Goal: Communication & Community: Ask a question

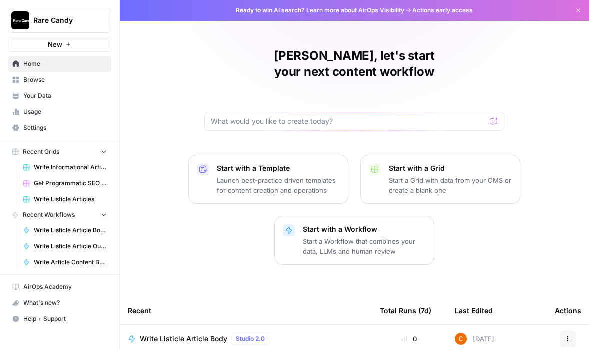
click at [87, 19] on span "Rare Candy" at bounding box center [63, 20] width 60 height 10
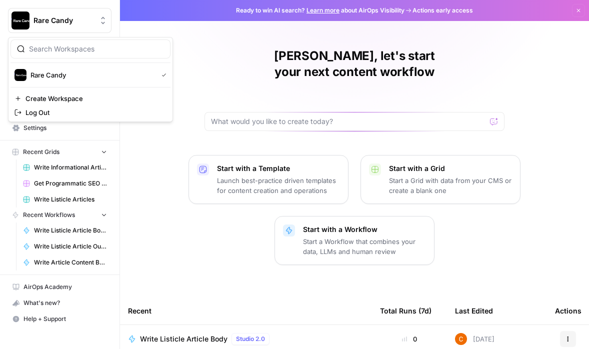
click at [189, 102] on div "[PERSON_NAME], let's start your next content workflow Start with a Template Lau…" at bounding box center [354, 268] width 469 height 537
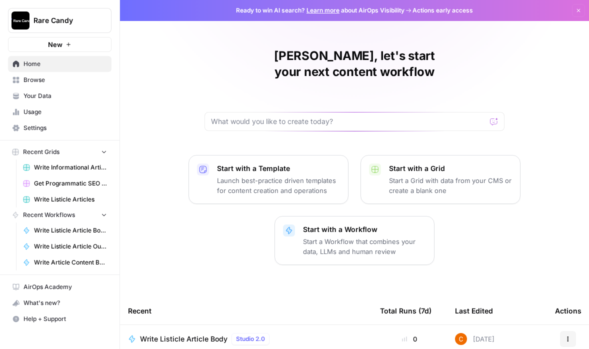
click at [72, 131] on span "Settings" at bounding box center [64, 127] width 83 height 9
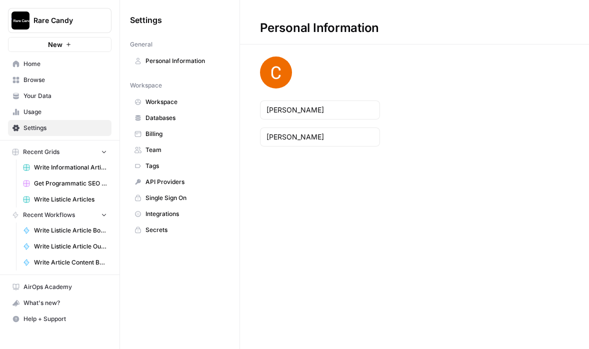
click at [148, 135] on span "Billing" at bounding box center [184, 133] width 79 height 9
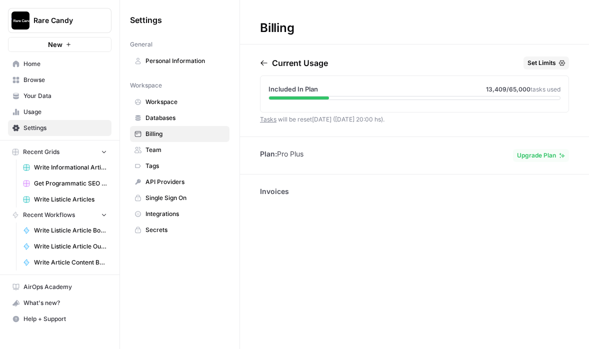
click at [273, 188] on p "Invoices" at bounding box center [414, 191] width 309 height 10
click at [273, 189] on p "Invoices" at bounding box center [414, 191] width 309 height 10
click at [174, 118] on span "Databases" at bounding box center [184, 117] width 79 height 9
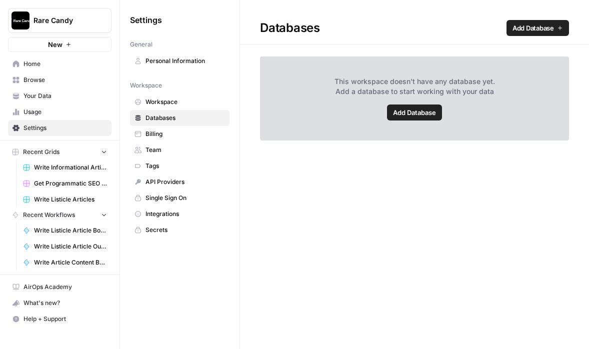
click at [171, 180] on span "API Providers" at bounding box center [184, 181] width 79 height 9
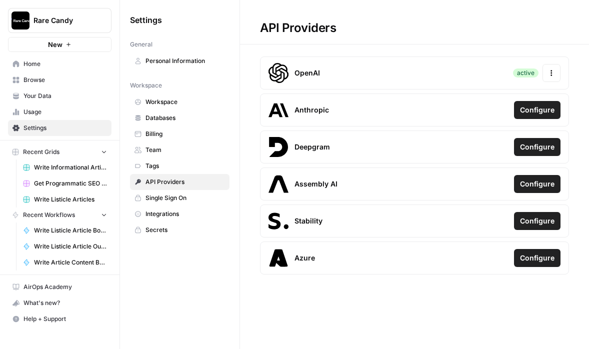
click at [169, 194] on span "Single Sign On" at bounding box center [184, 197] width 79 height 9
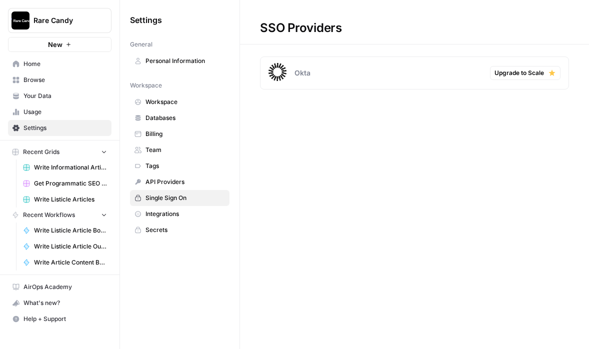
click at [161, 217] on span "Integrations" at bounding box center [184, 213] width 79 height 9
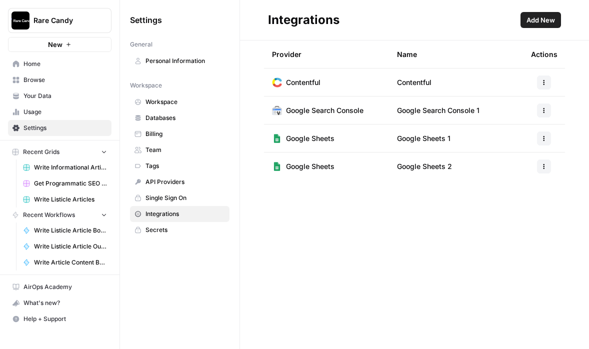
click at [158, 232] on span "Secrets" at bounding box center [184, 229] width 79 height 9
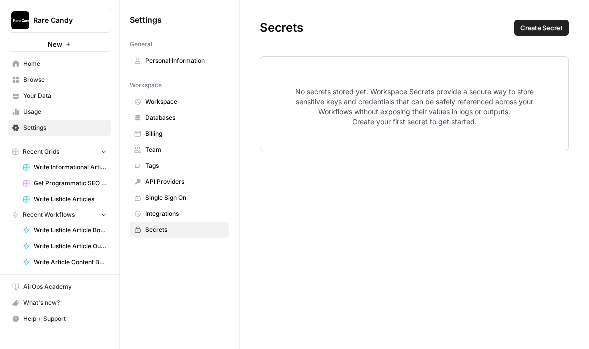
click at [164, 166] on span "Tags" at bounding box center [184, 165] width 79 height 9
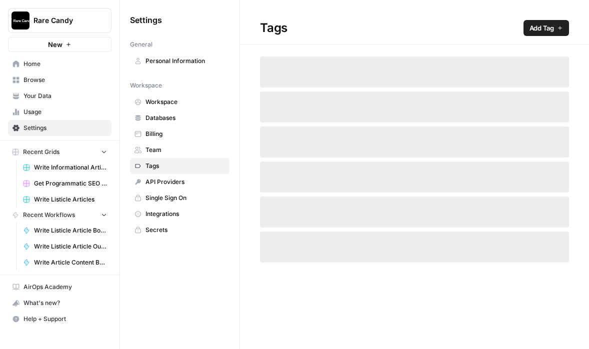
click at [163, 147] on span "Team" at bounding box center [184, 149] width 79 height 9
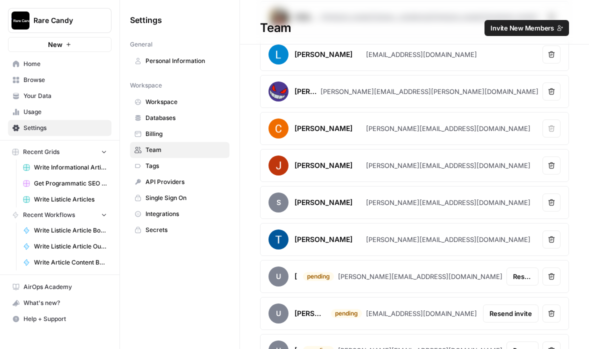
scroll to position [114, 0]
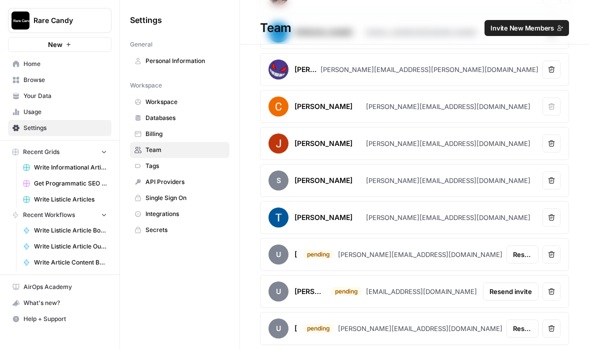
click at [169, 135] on span "Billing" at bounding box center [184, 133] width 79 height 9
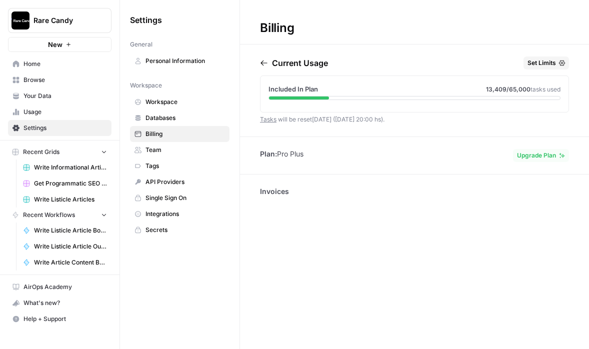
click at [299, 161] on ul "Plan: Pro Plus" at bounding box center [281, 155] width 43 height 13
click at [441, 155] on div "Plan: Pro Plus Upgrade Plan" at bounding box center [414, 155] width 349 height 13
click at [62, 94] on span "Your Data" at bounding box center [64, 95] width 83 height 9
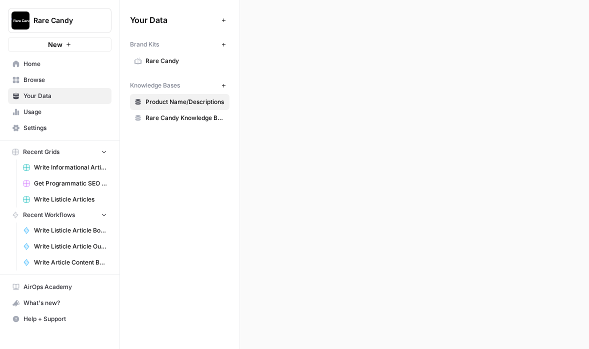
click at [57, 80] on span "Browse" at bounding box center [64, 79] width 83 height 9
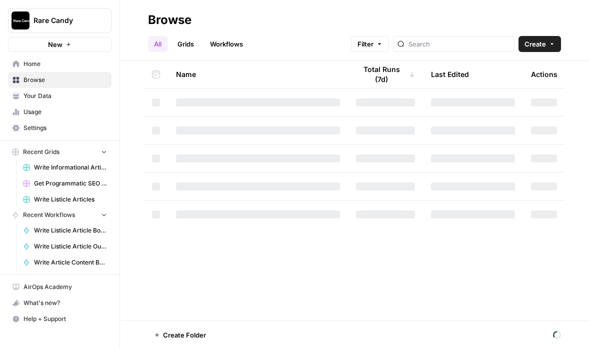
click at [65, 64] on span "Home" at bounding box center [64, 63] width 83 height 9
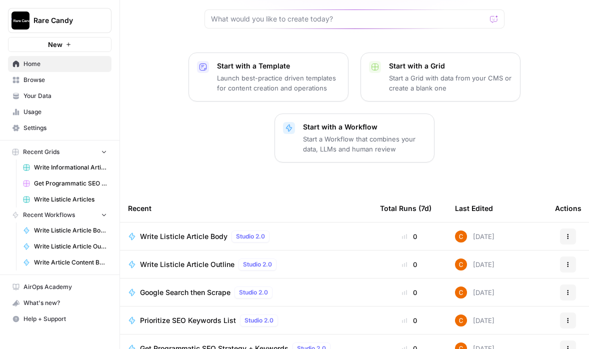
scroll to position [172, 0]
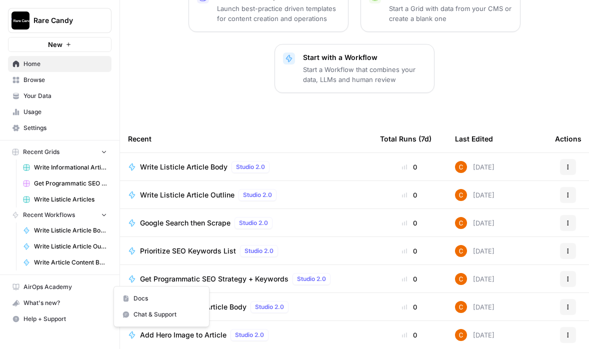
click at [46, 312] on button "Help + Support" at bounding box center [59, 319] width 103 height 16
click at [63, 321] on span "Help + Support" at bounding box center [64, 318] width 83 height 9
click at [83, 320] on span "Help + Support" at bounding box center [64, 318] width 83 height 9
click at [143, 314] on span "Chat & Support" at bounding box center [166, 314] width 67 height 9
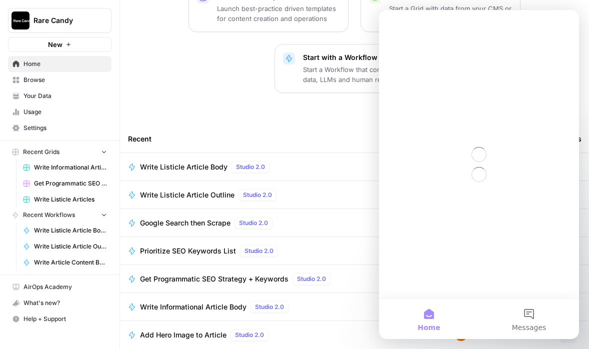
scroll to position [0, 0]
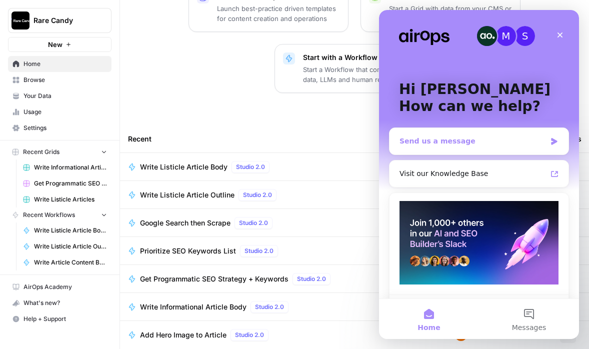
click at [440, 136] on div "Send us a message" at bounding box center [472, 141] width 146 height 10
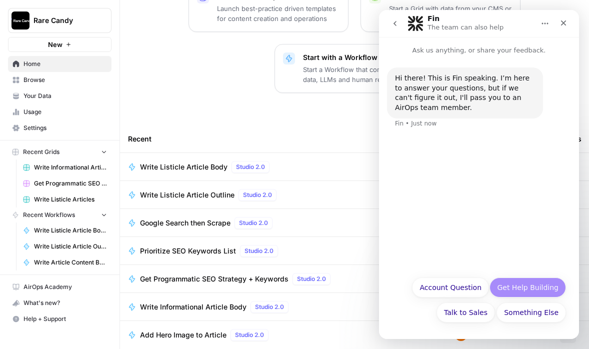
click at [519, 285] on button "Get Help Building" at bounding box center [527, 287] width 76 height 20
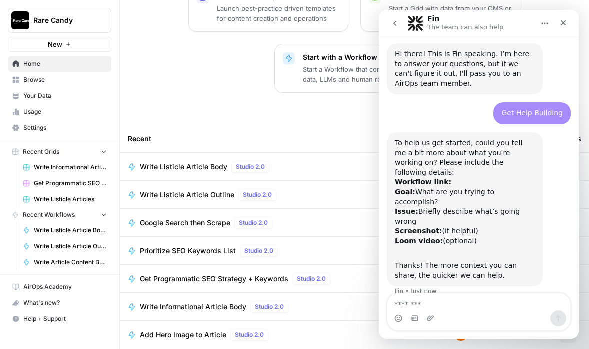
scroll to position [46, 0]
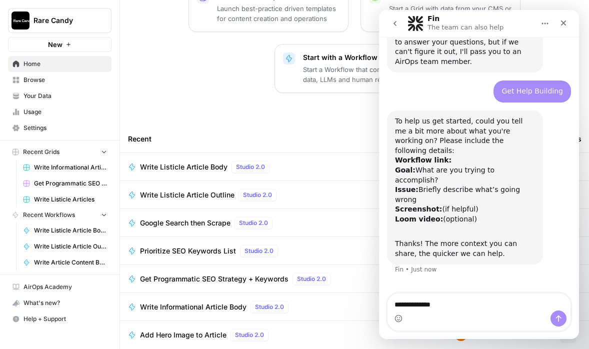
type textarea "**********"
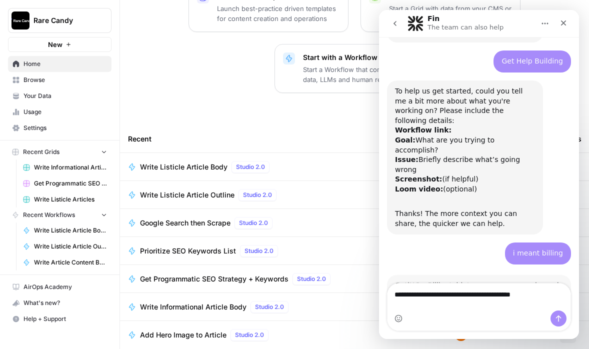
scroll to position [1, 0]
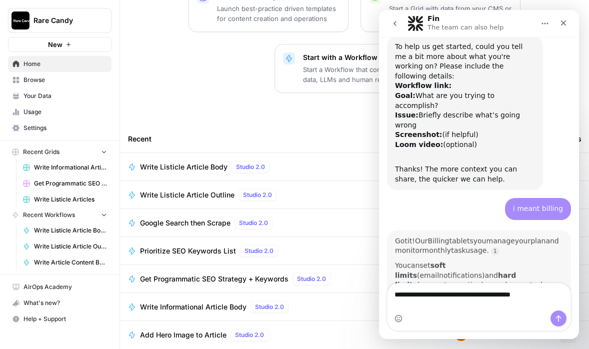
type textarea "**********"
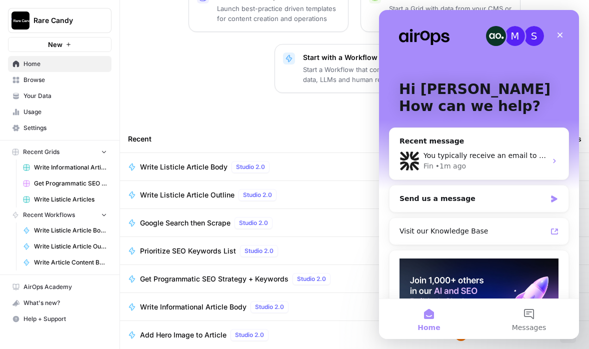
scroll to position [0, 0]
click at [472, 150] on div "You typically receive an email to update your payment method when there's an is…" at bounding box center [484, 155] width 123 height 10
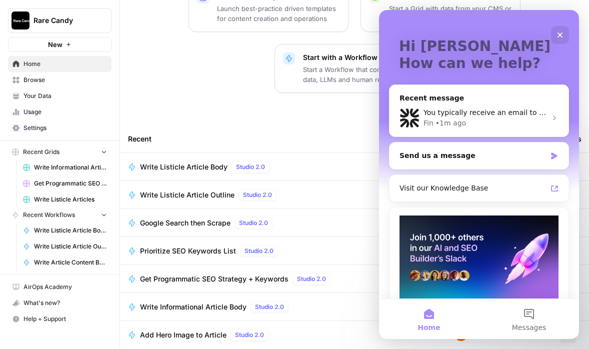
scroll to position [65, 0]
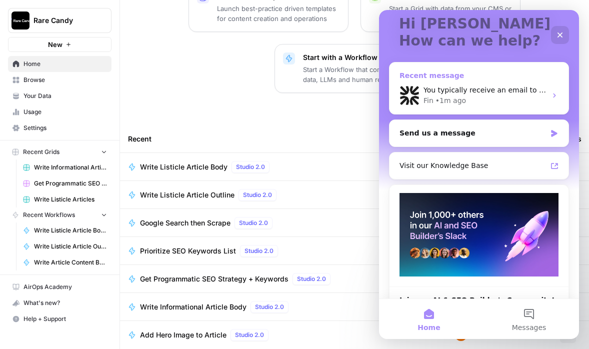
click at [488, 96] on div "Fin • 1m ago" at bounding box center [484, 100] width 123 height 10
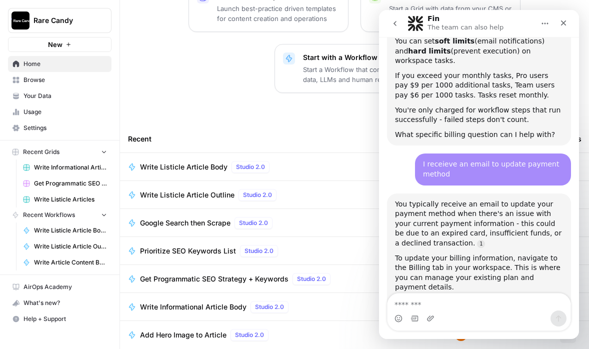
scroll to position [344, 0]
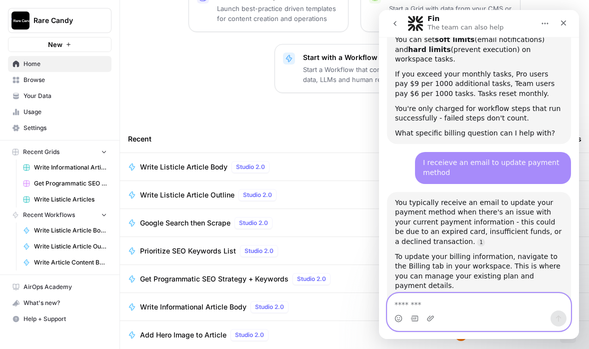
paste textarea "**********"
type textarea "**********"
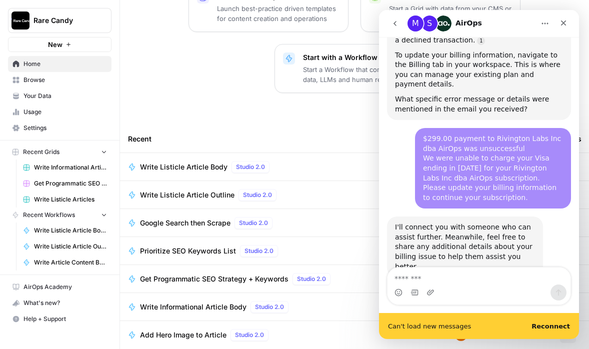
scroll to position [0, 0]
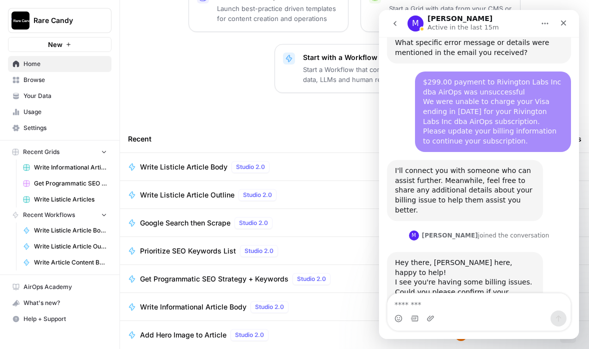
scroll to position [623, 0]
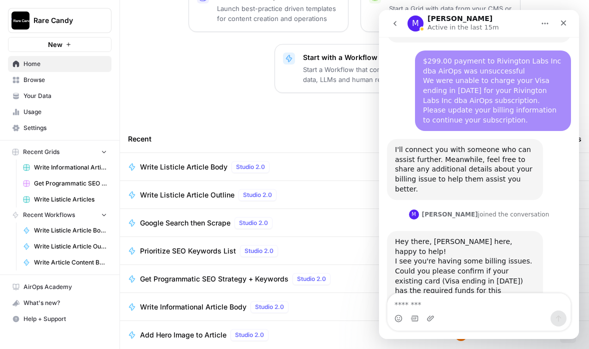
click at [409, 304] on textarea "Message…" at bounding box center [478, 301] width 183 height 17
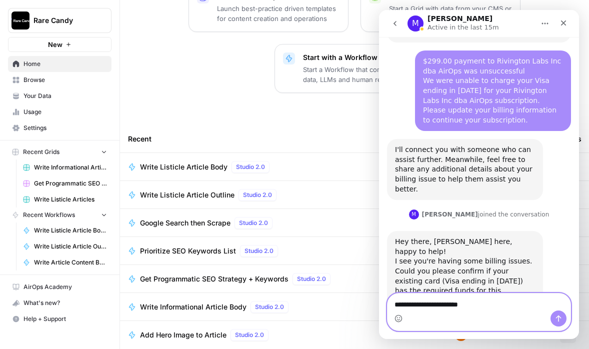
type textarea "**********"
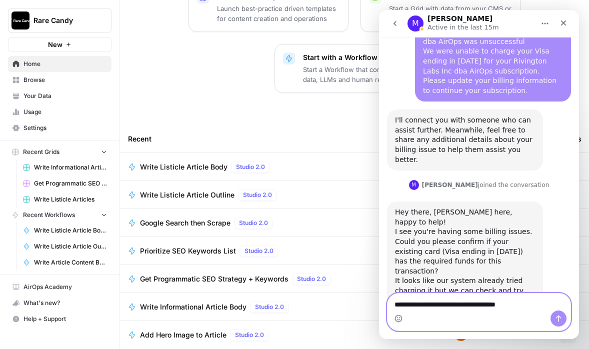
type textarea "**********"
